Goal: Check status: Check status

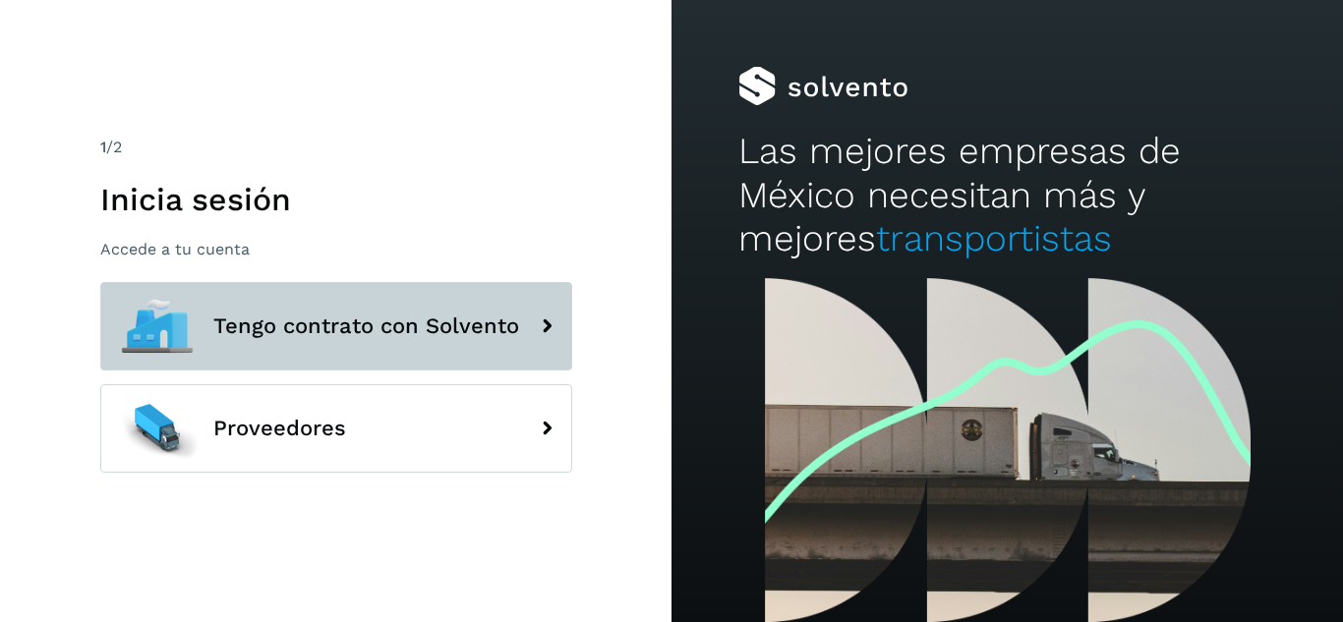
click at [279, 315] on span "Tengo contrato con Solvento" at bounding box center [366, 327] width 306 height 24
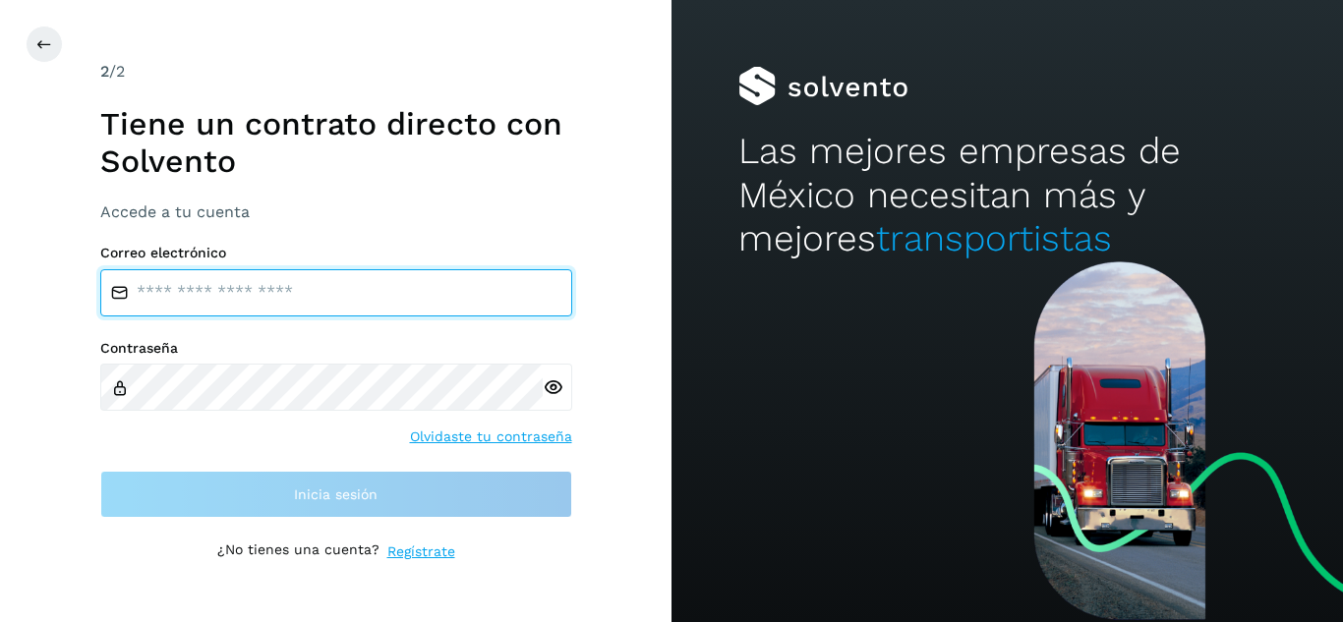
type input "**********"
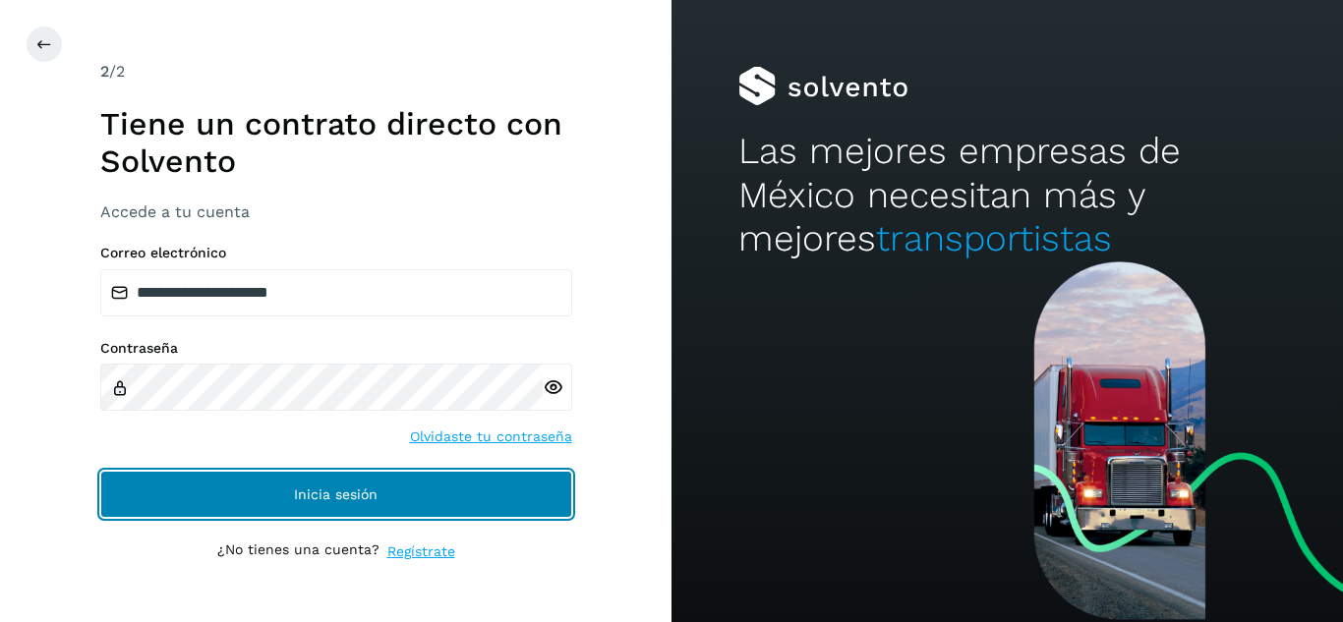
click at [298, 488] on span "Inicia sesión" at bounding box center [336, 495] width 84 height 14
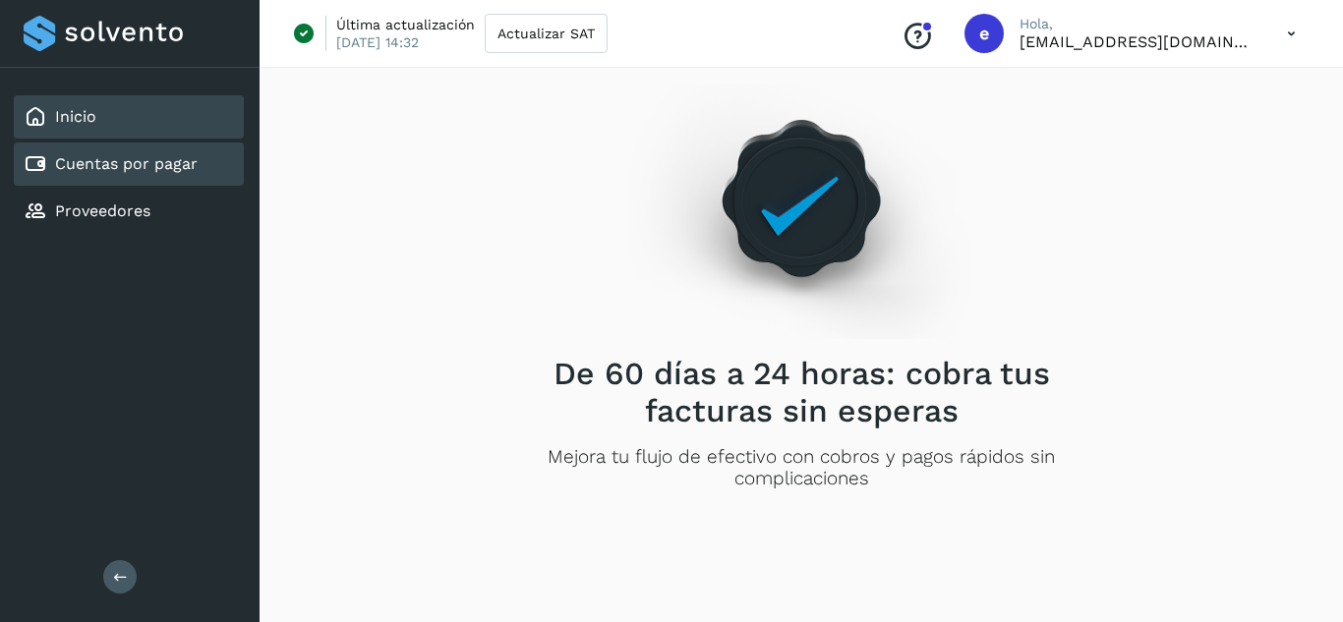
click at [143, 174] on div "Cuentas por pagar" at bounding box center [111, 164] width 174 height 24
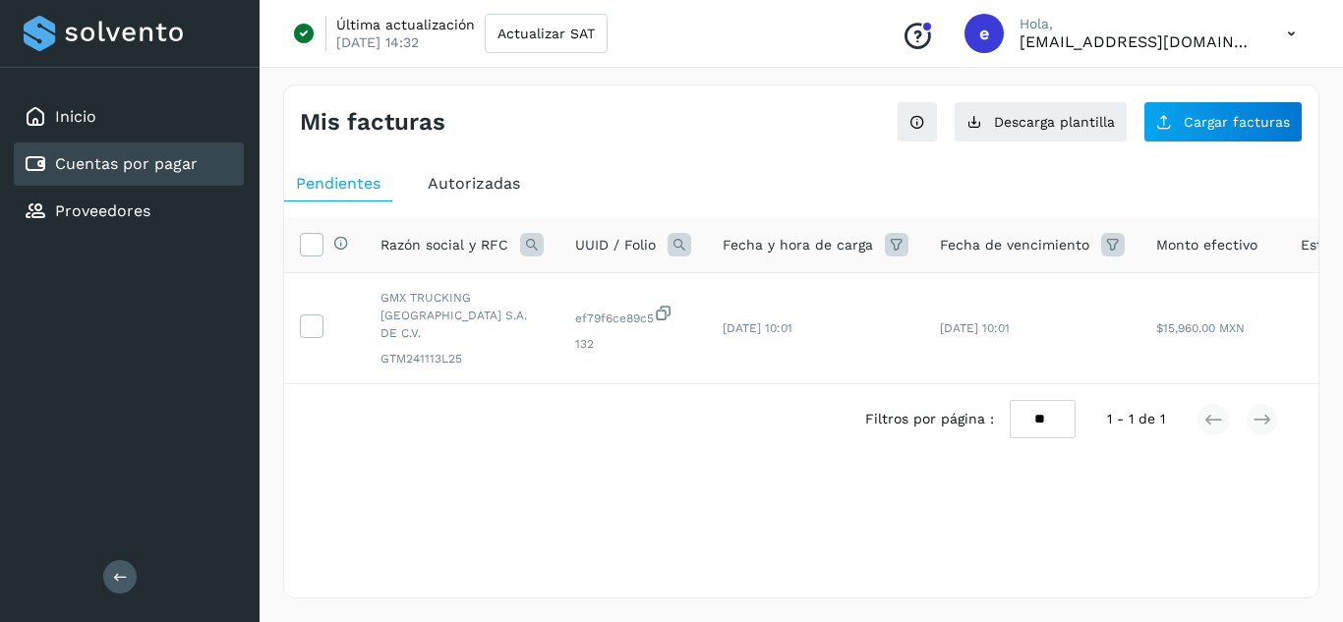
click at [479, 185] on span "Autorizadas" at bounding box center [474, 183] width 92 height 19
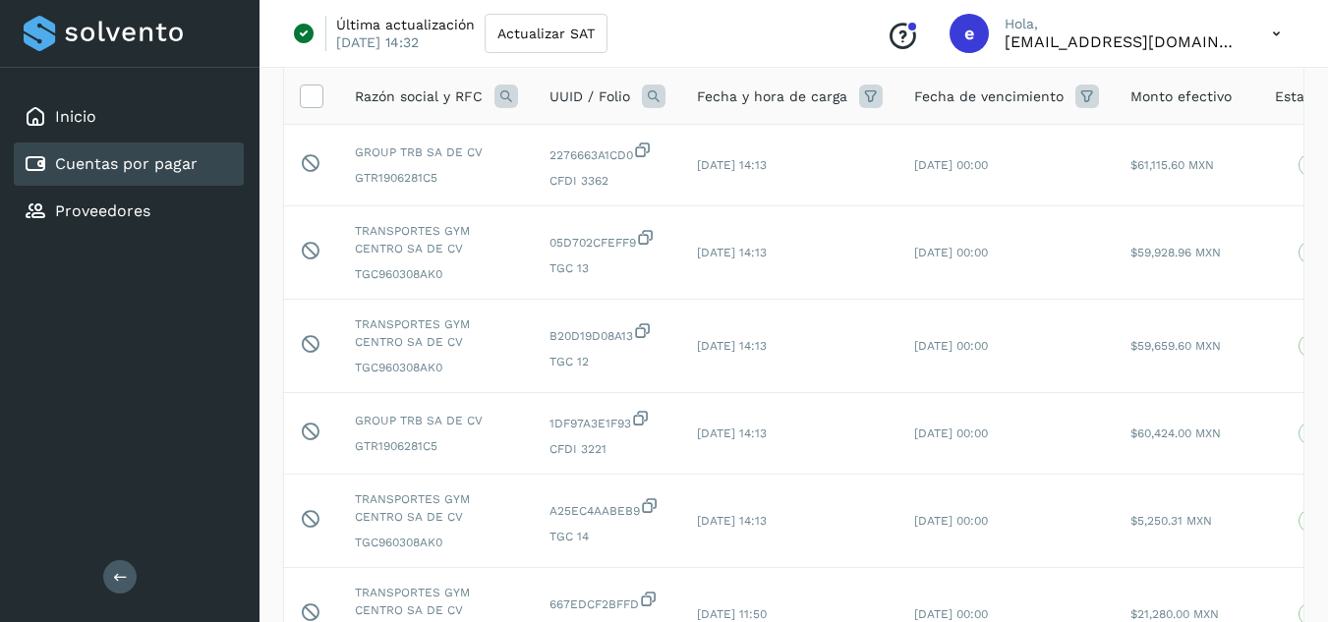
scroll to position [197, 0]
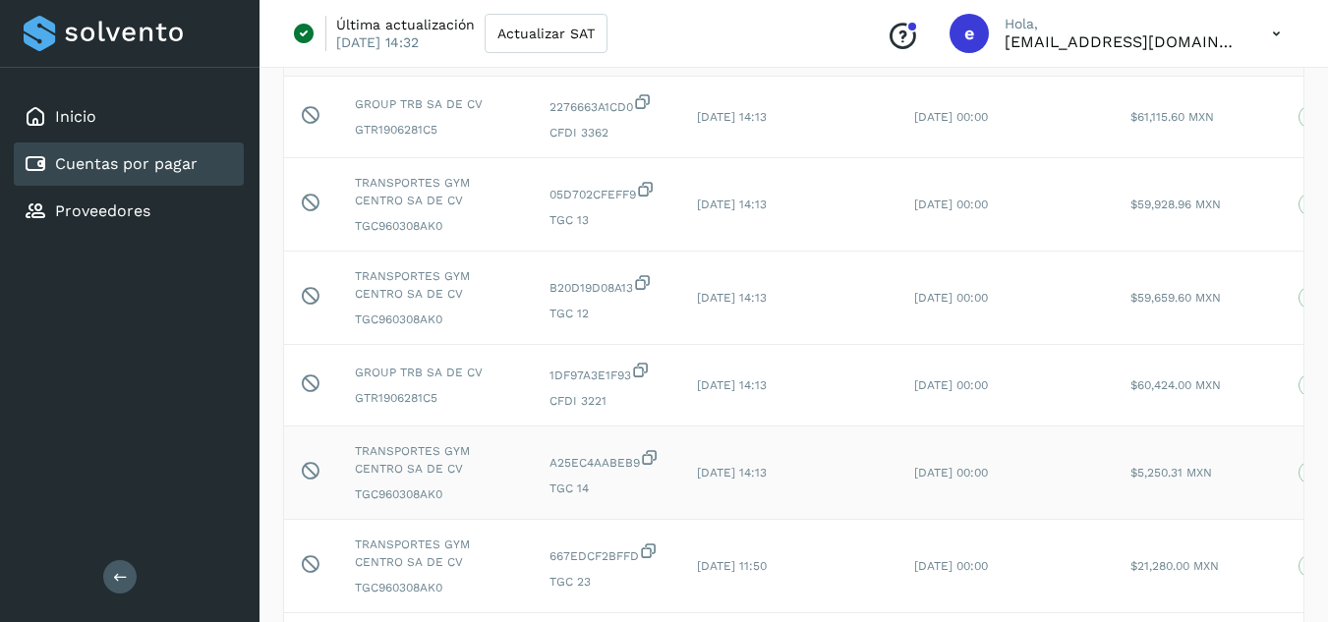
click at [1093, 512] on td "[DATE] 00:00" at bounding box center [1007, 473] width 216 height 93
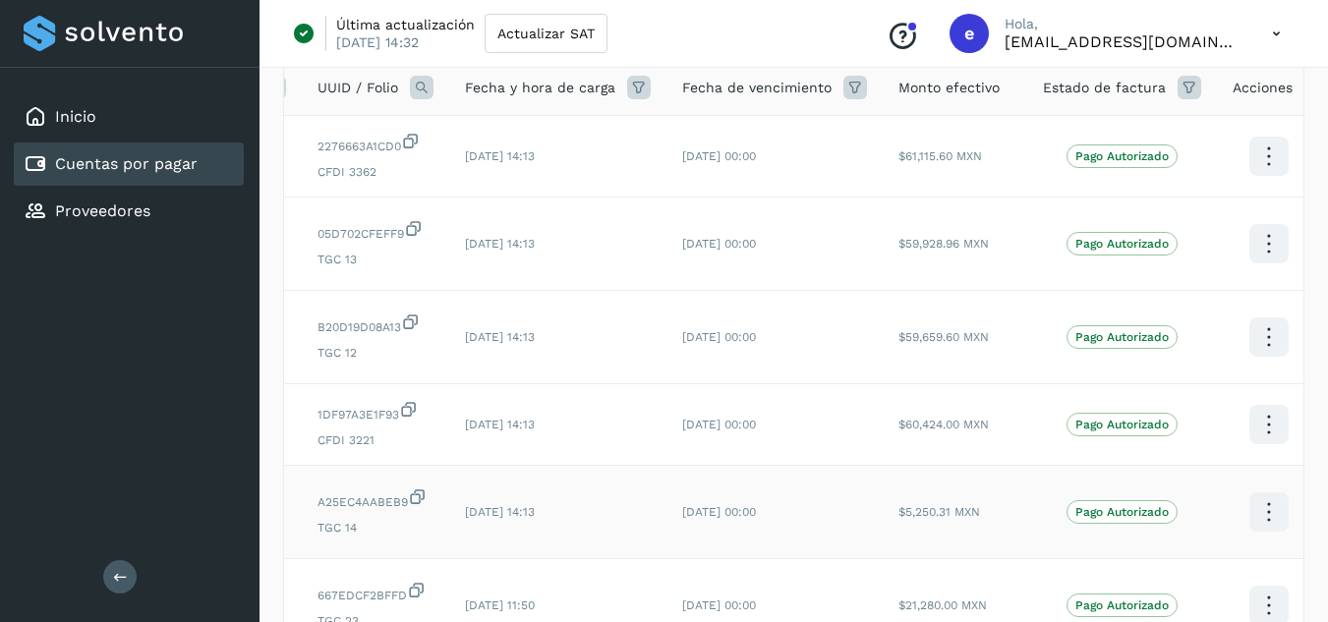
scroll to position [0, 239]
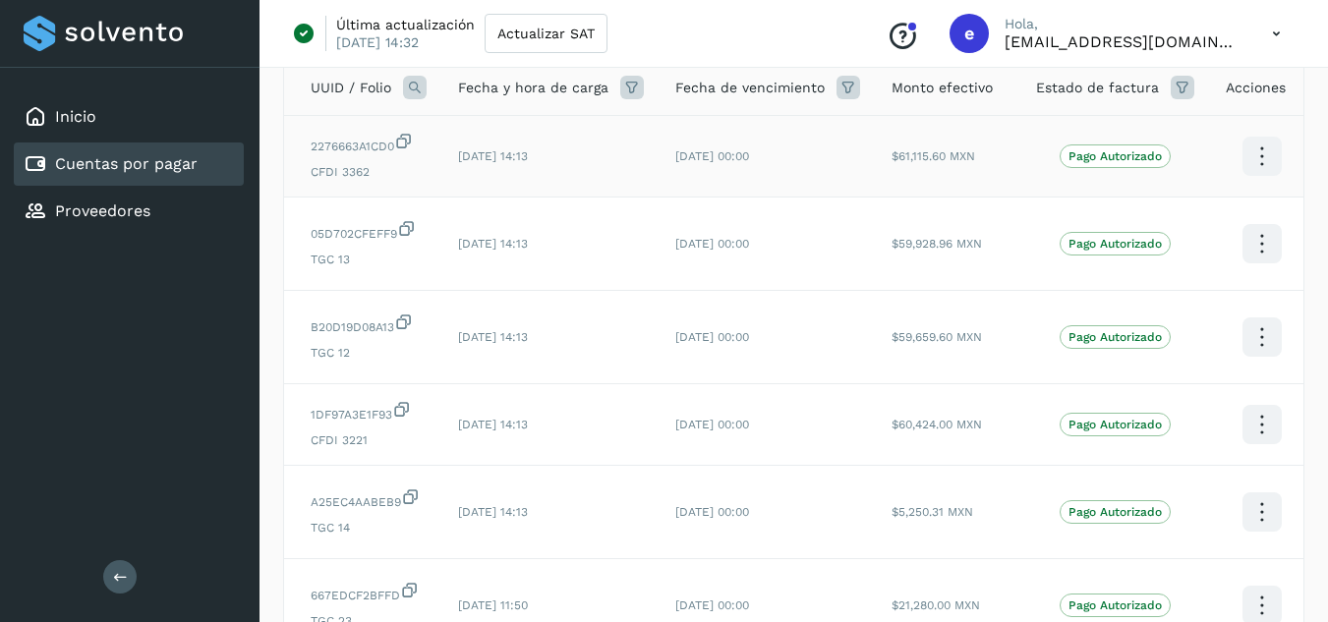
click at [1252, 155] on icon at bounding box center [1262, 157] width 46 height 46
click at [814, 38] on div at bounding box center [664, 311] width 1328 height 622
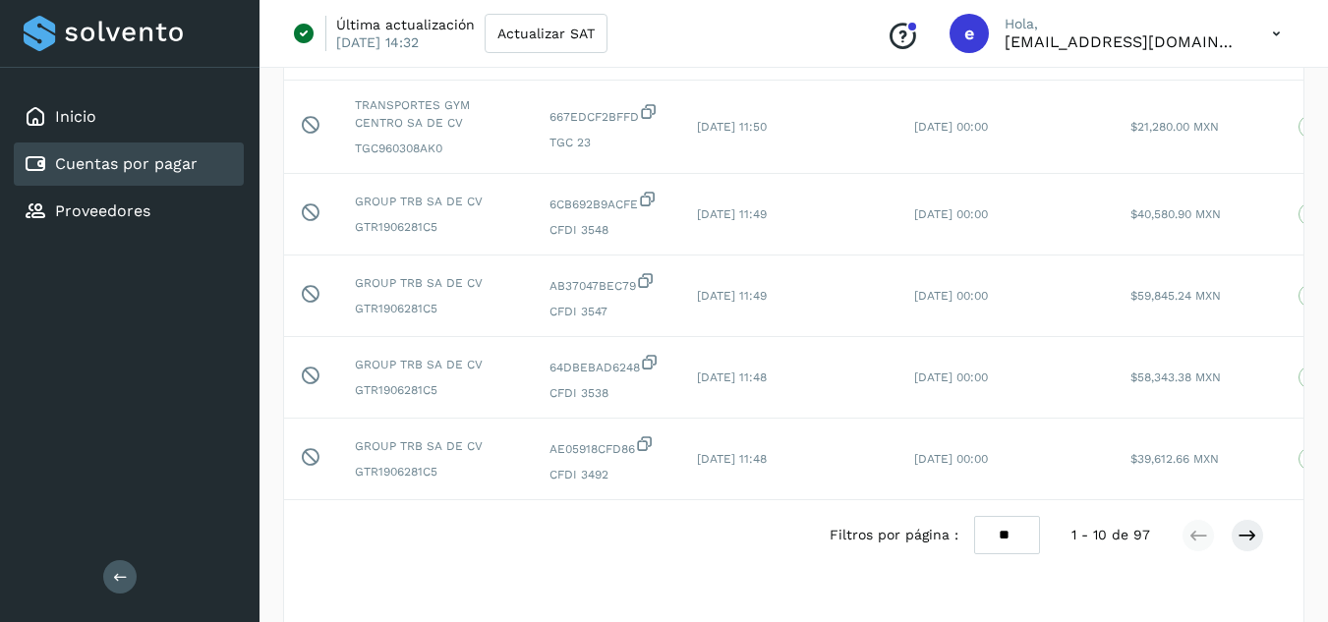
scroll to position [648, 0]
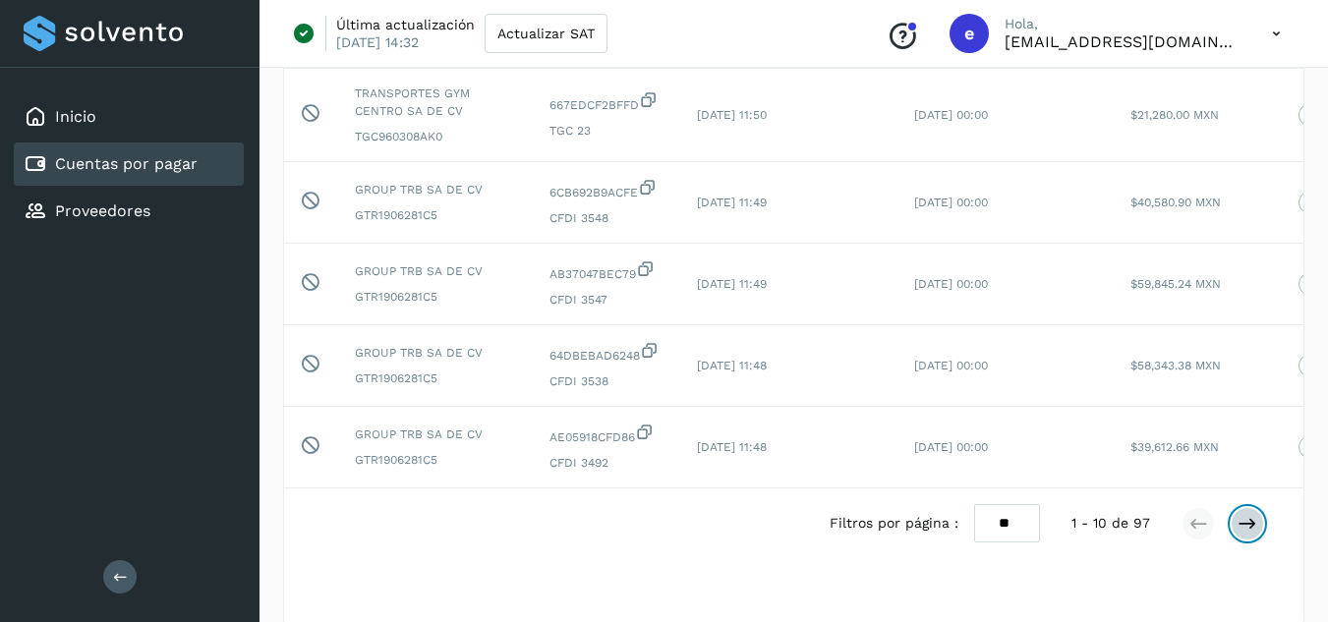
click at [1255, 534] on icon at bounding box center [1248, 524] width 20 height 20
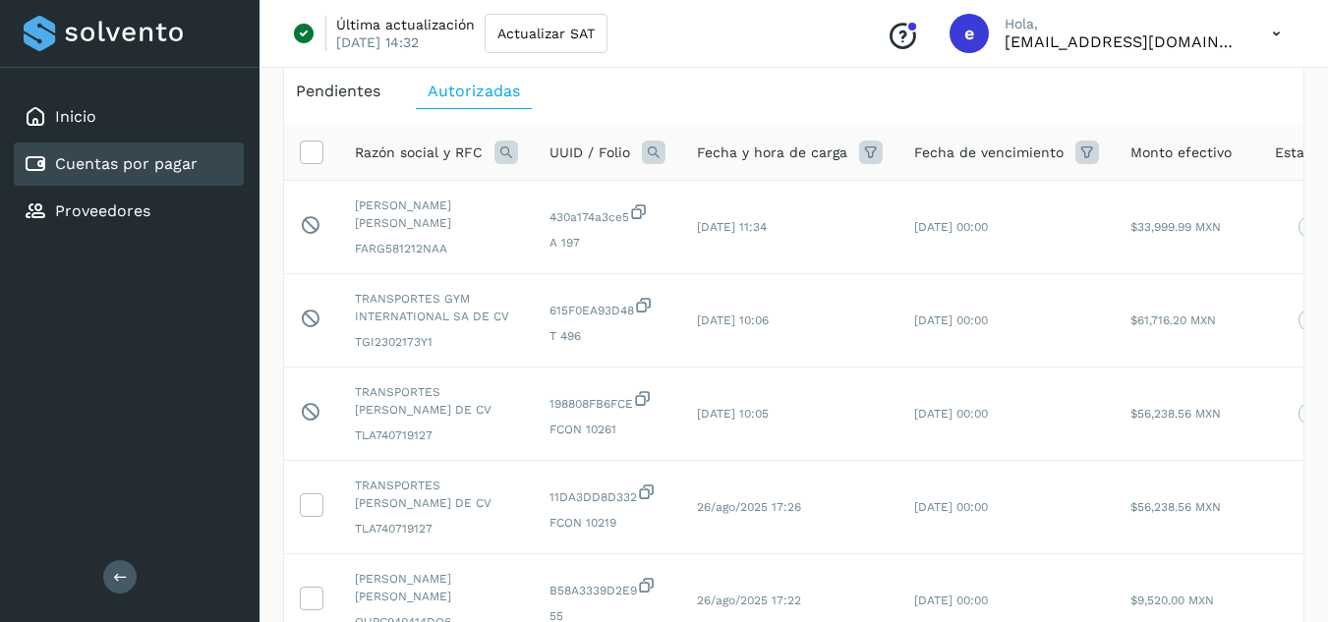
scroll to position [96, 0]
click at [1258, 33] on icon at bounding box center [1276, 34] width 40 height 40
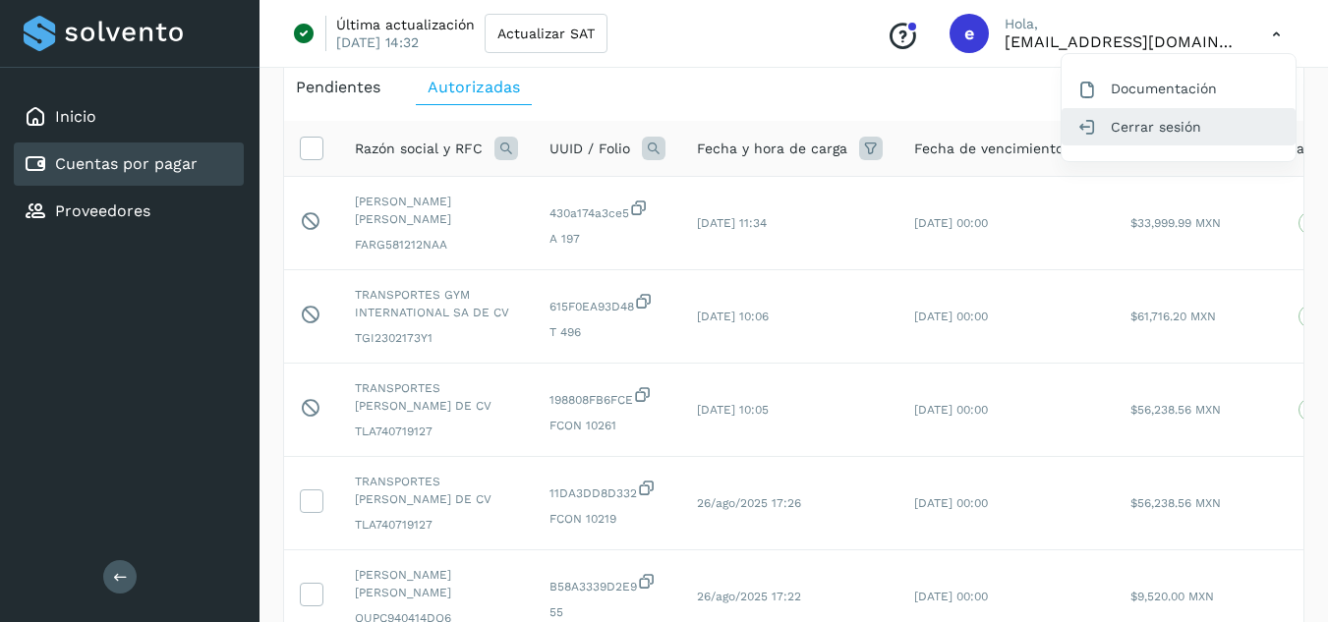
click at [1162, 132] on div "Cerrar sesión" at bounding box center [1179, 126] width 234 height 37
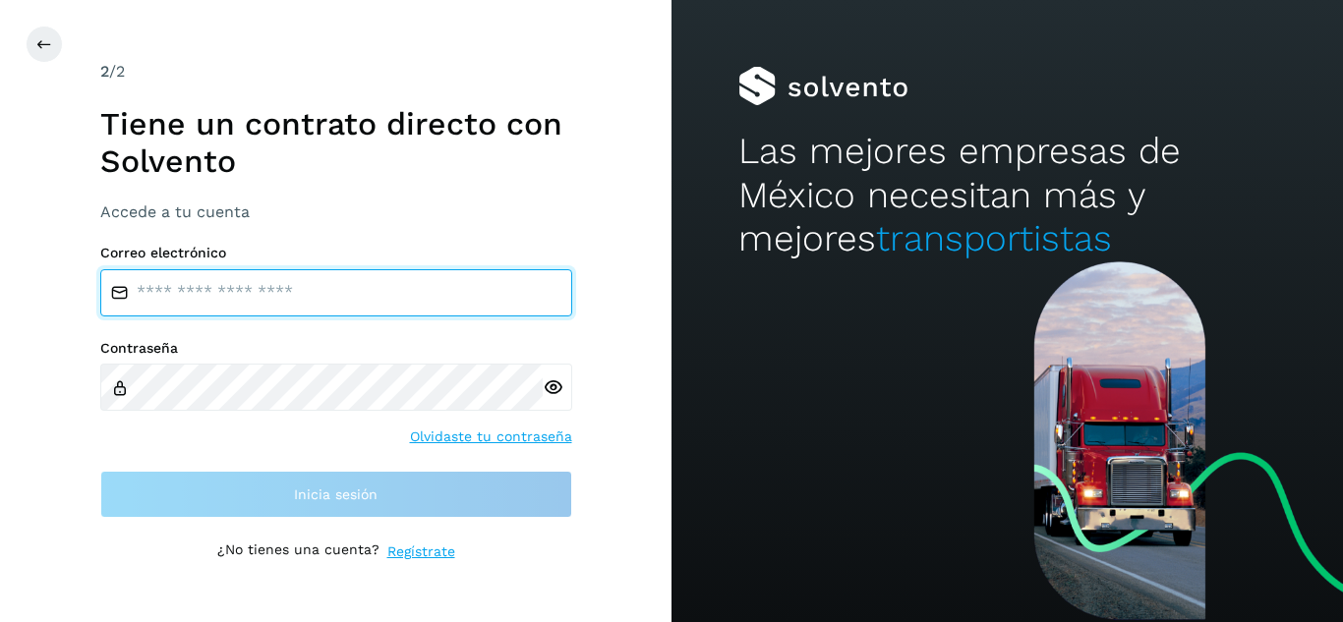
type input "**********"
